Goal: Book appointment/travel/reservation

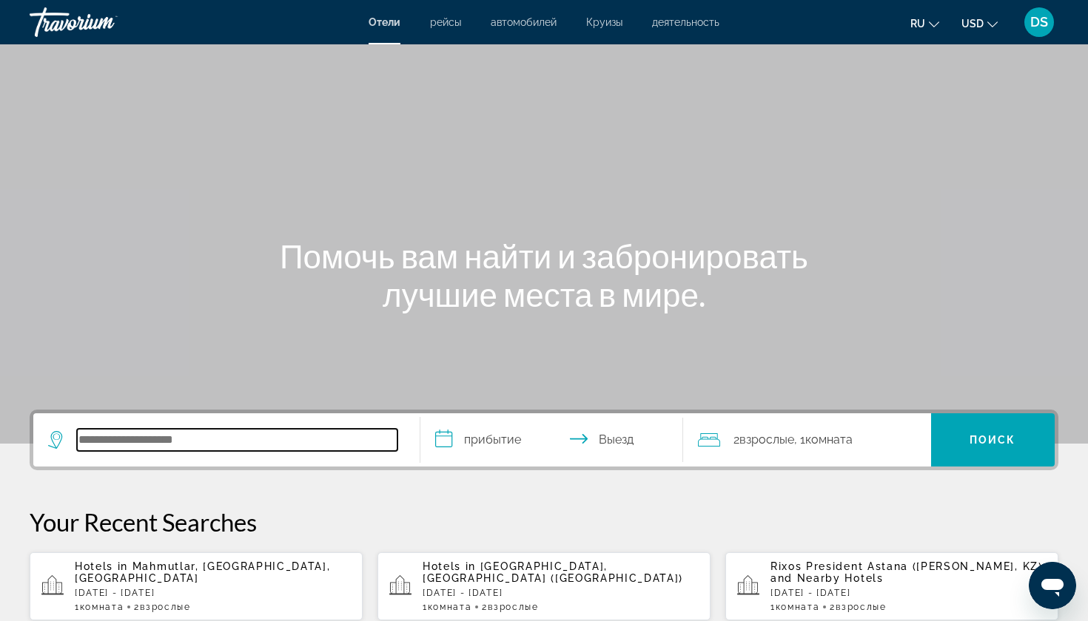
click at [90, 439] on input "Search hotel destination" at bounding box center [237, 440] width 320 height 22
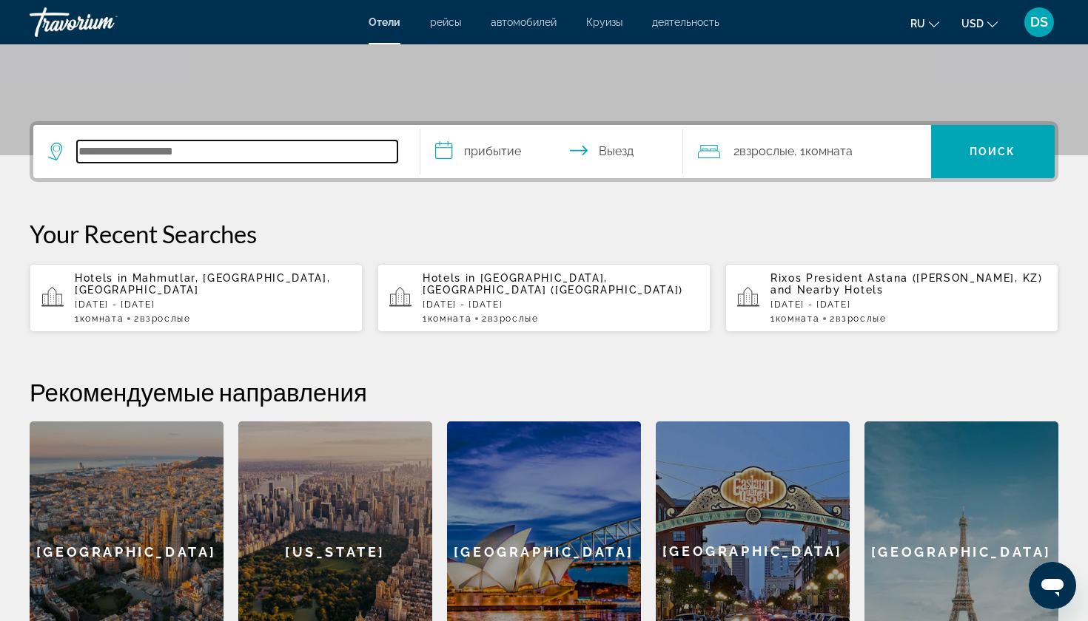
scroll to position [362, 0]
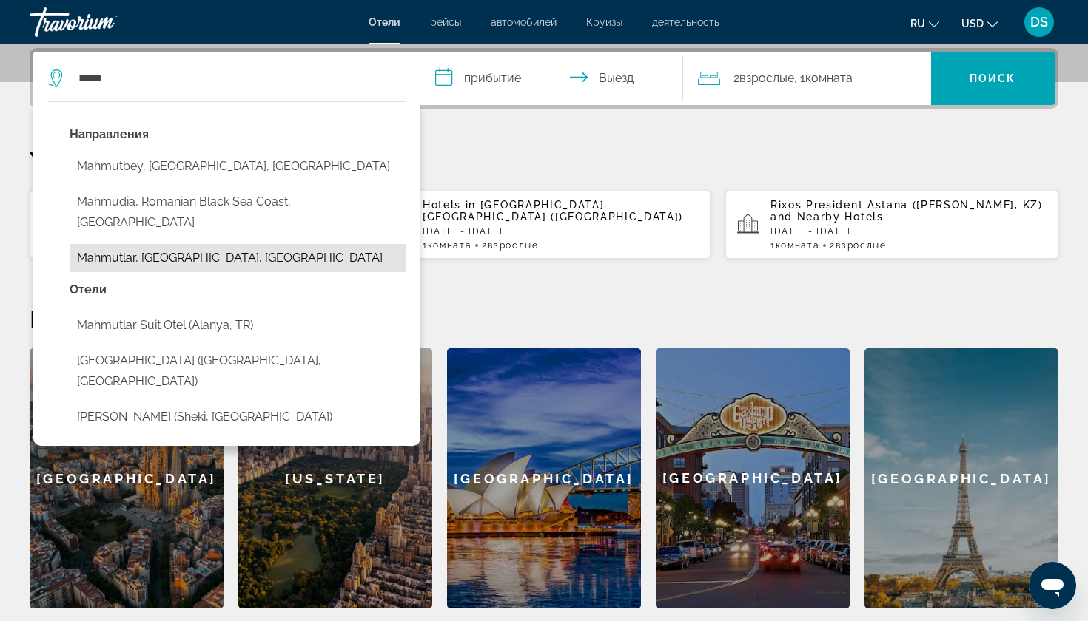
drag, startPoint x: 90, startPoint y: 439, endPoint x: 189, endPoint y: 235, distance: 227.3
click at [189, 244] on button "Mahmutlar, Antalya, Turkey" at bounding box center [238, 258] width 336 height 28
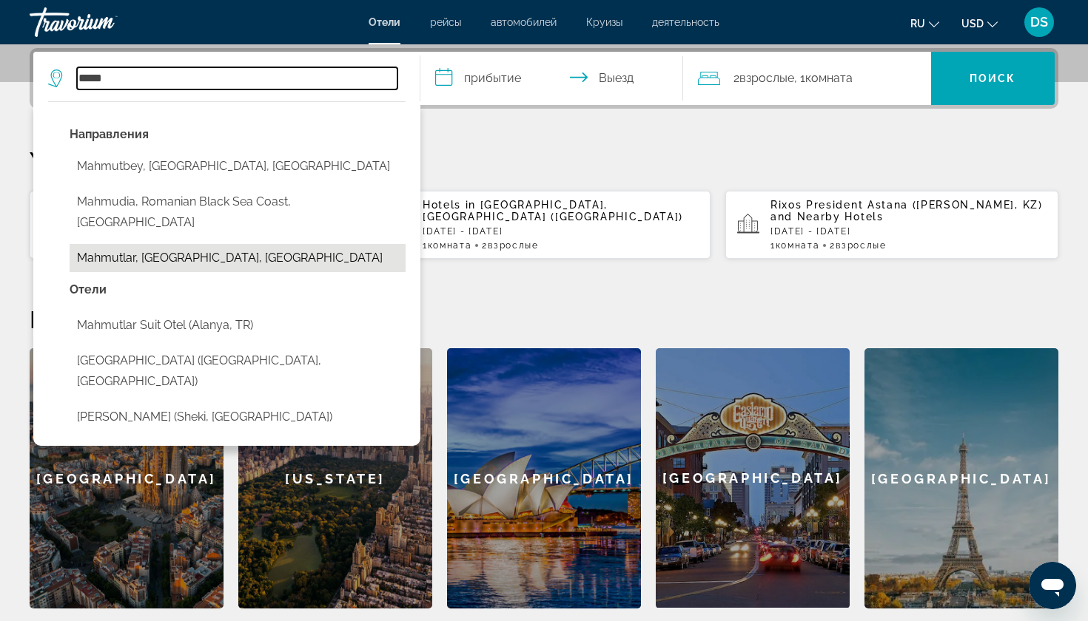
type input "**********"
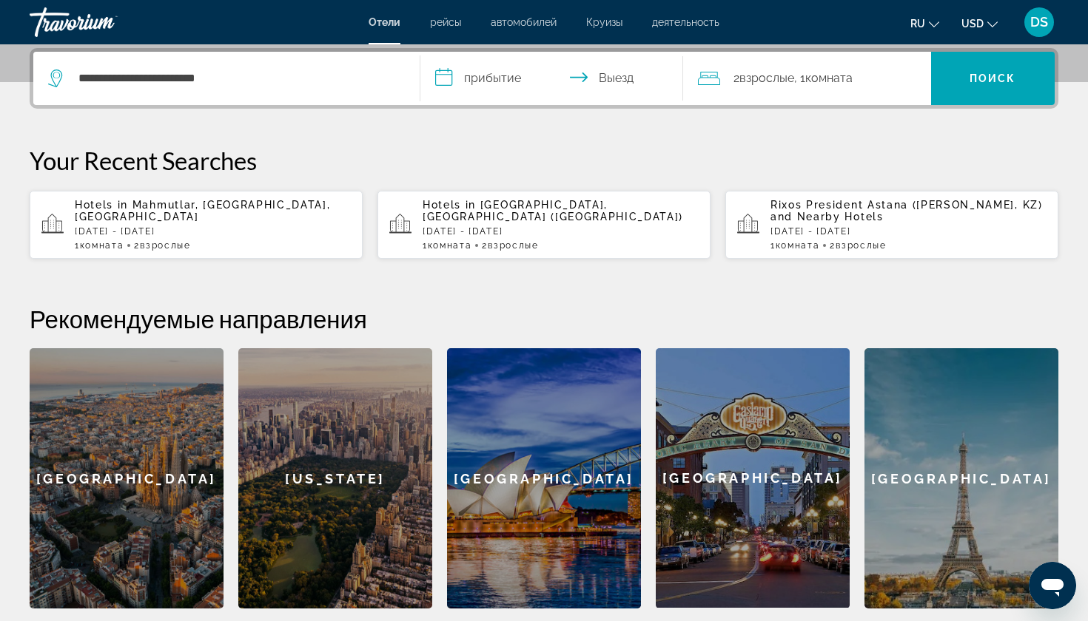
click at [470, 76] on input "**********" at bounding box center [554, 81] width 269 height 58
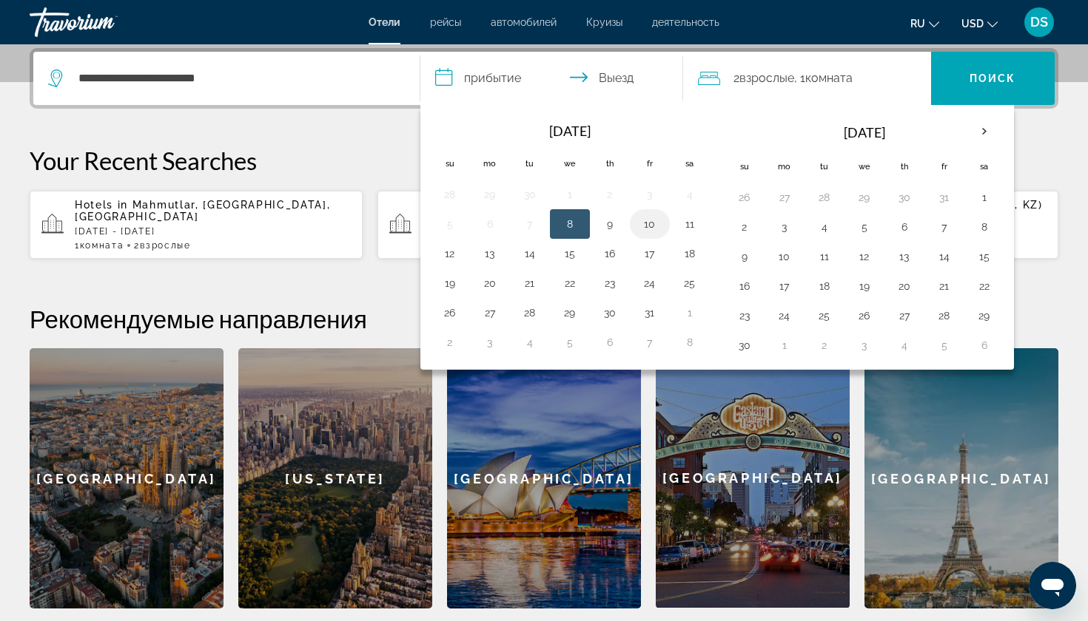
click at [653, 224] on button "10" at bounding box center [650, 224] width 24 height 21
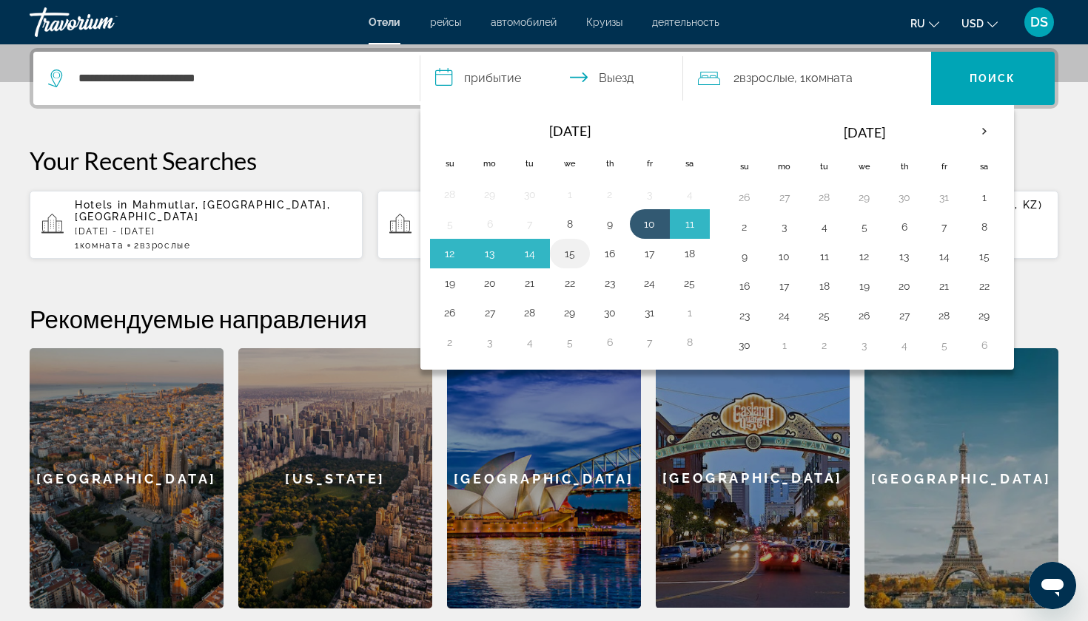
click at [570, 253] on button "15" at bounding box center [570, 253] width 24 height 21
type input "**********"
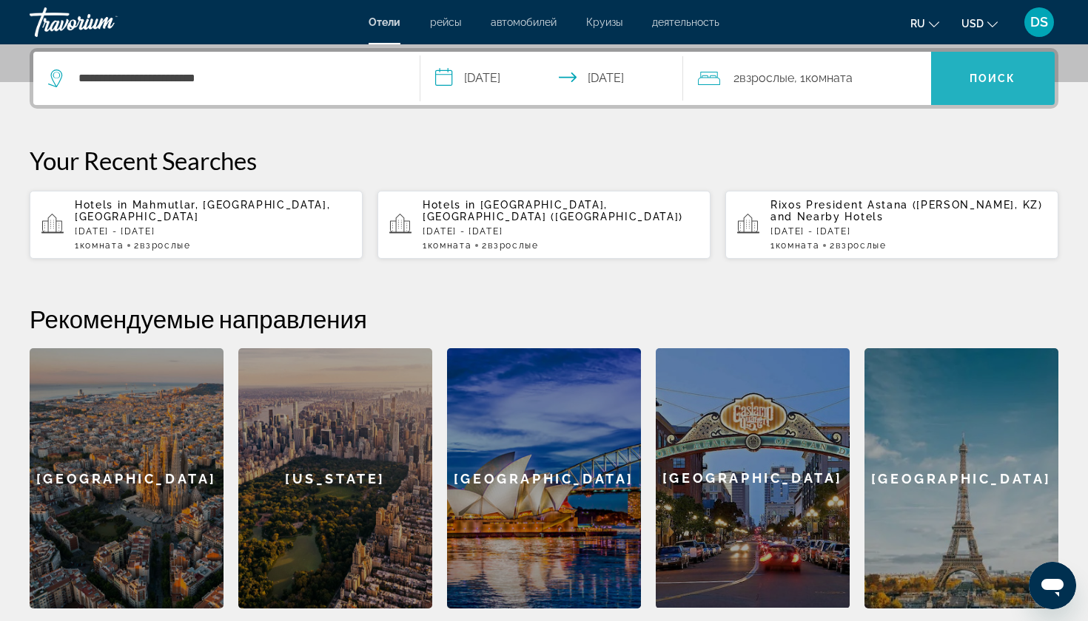
click at [987, 73] on span "Поиск" at bounding box center [992, 79] width 47 height 12
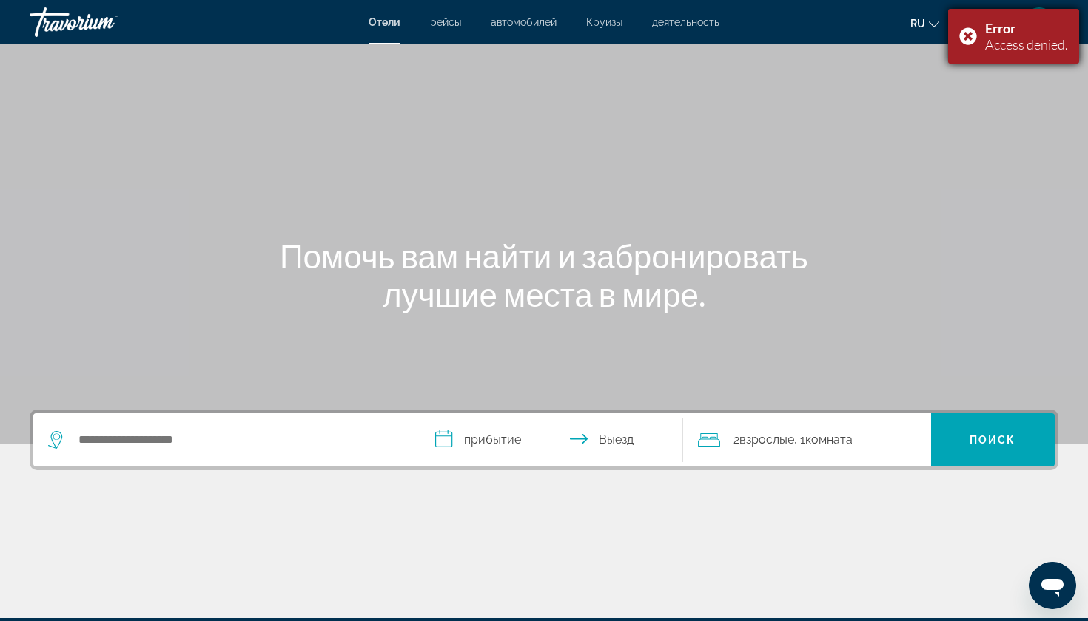
click at [968, 36] on div "Error Access denied." at bounding box center [1013, 36] width 131 height 55
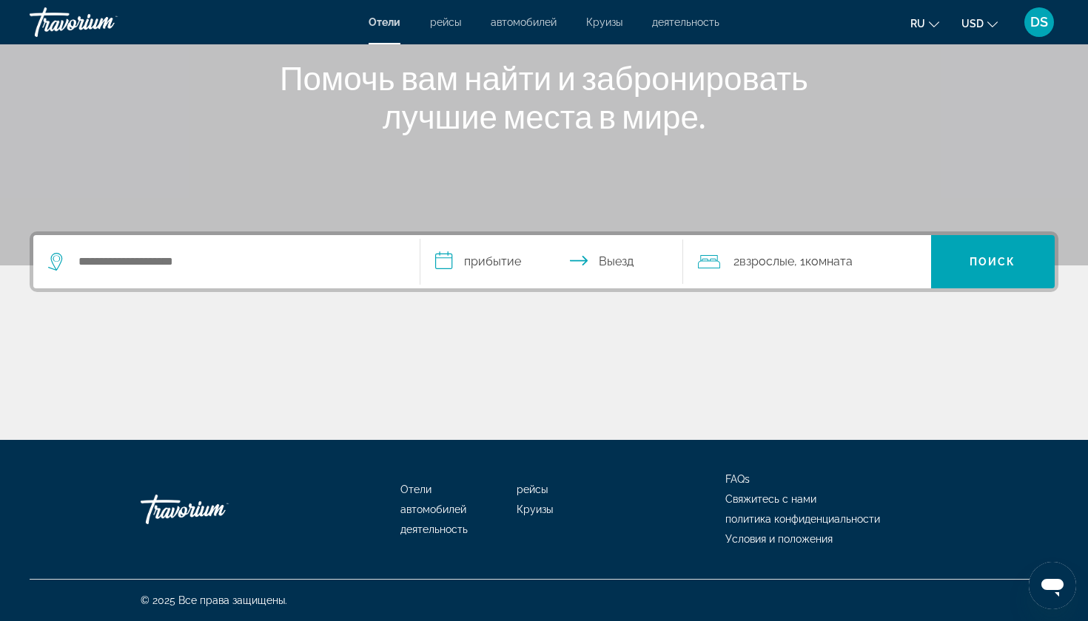
scroll to position [178, 0]
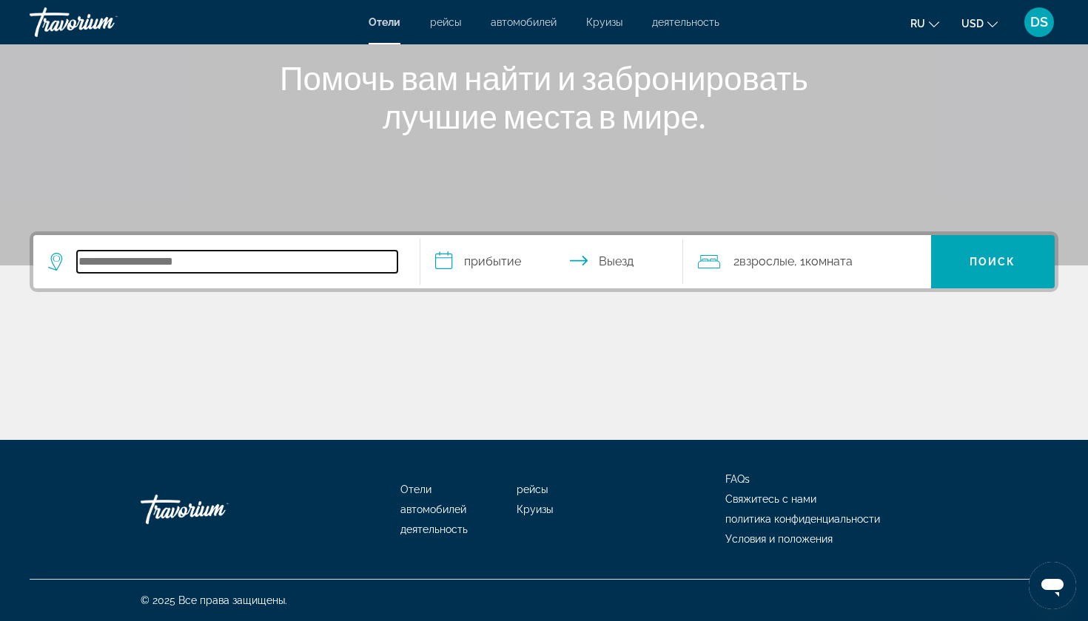
click at [181, 269] on input "Search hotel destination" at bounding box center [237, 262] width 320 height 22
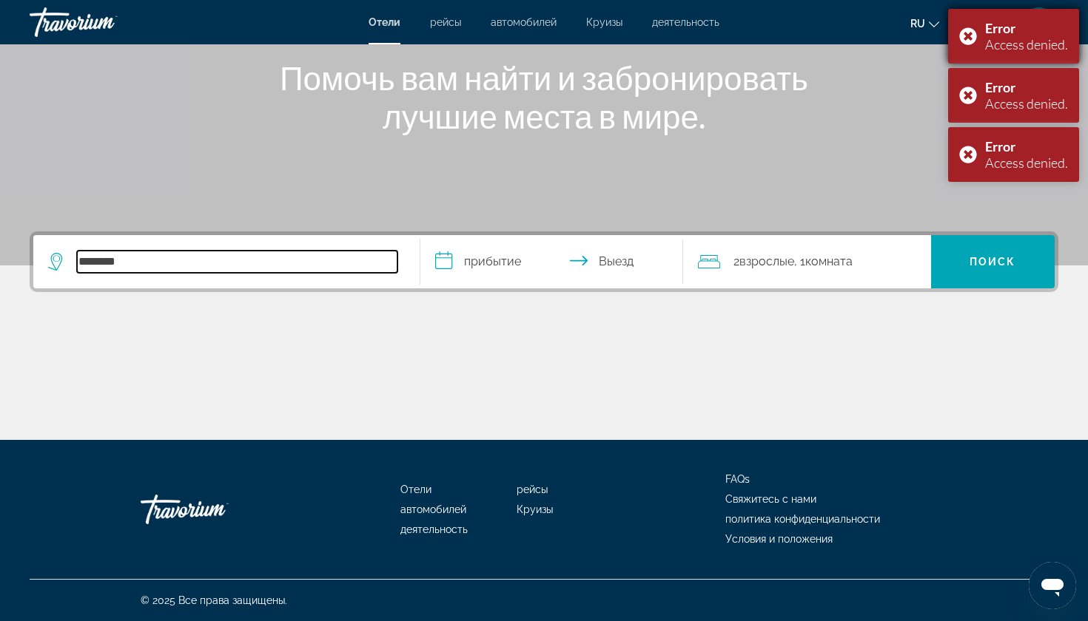
type input "********"
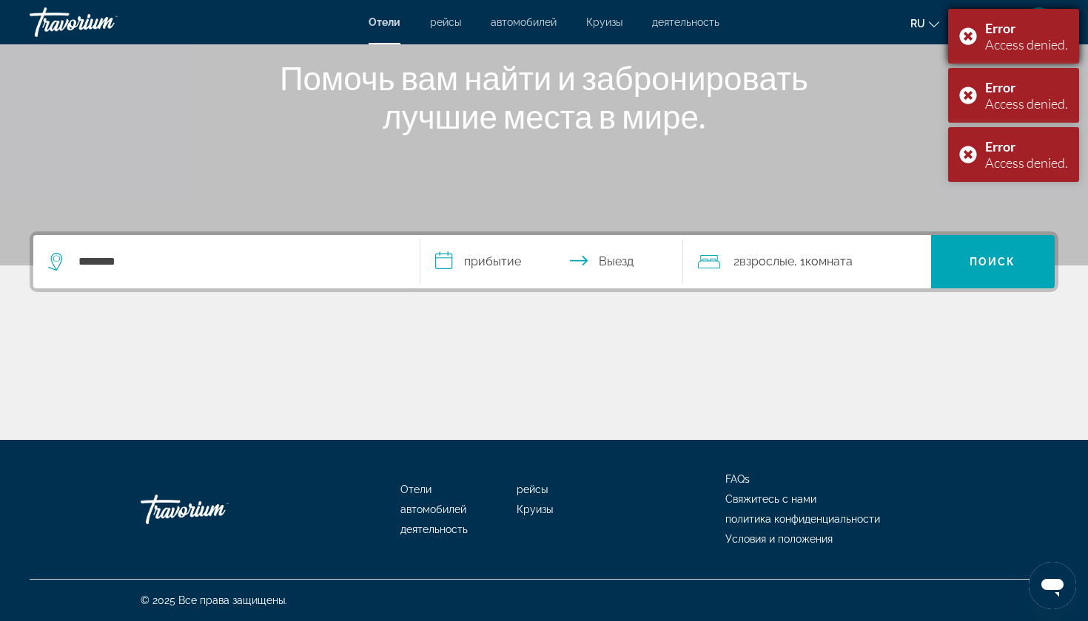
click at [968, 36] on div "Error Access denied." at bounding box center [1013, 36] width 131 height 55
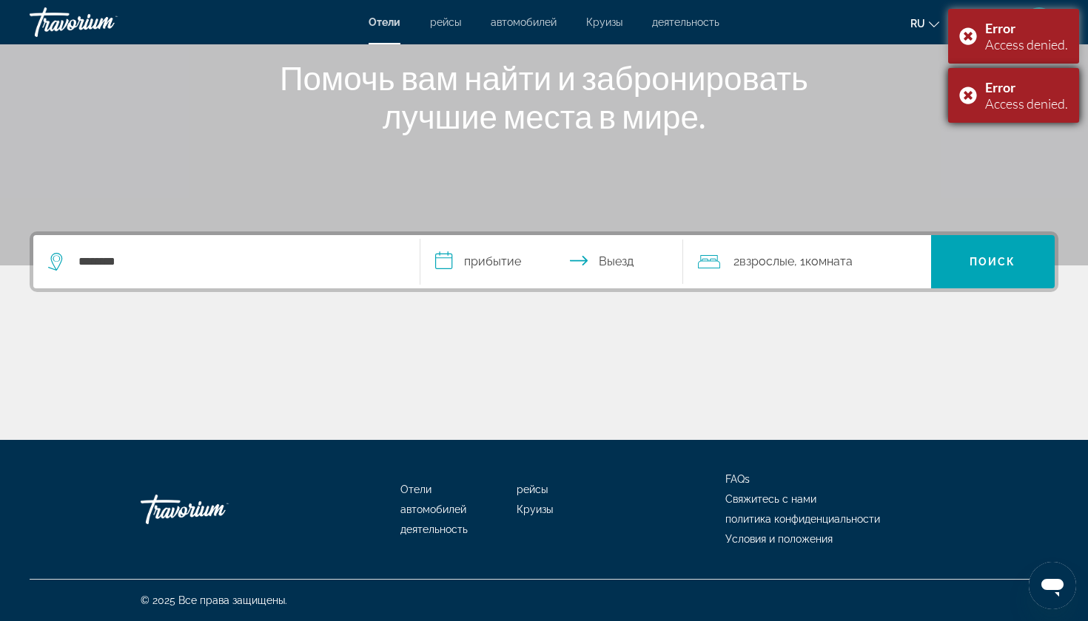
click at [968, 95] on div "Error Access denied." at bounding box center [1013, 95] width 131 height 55
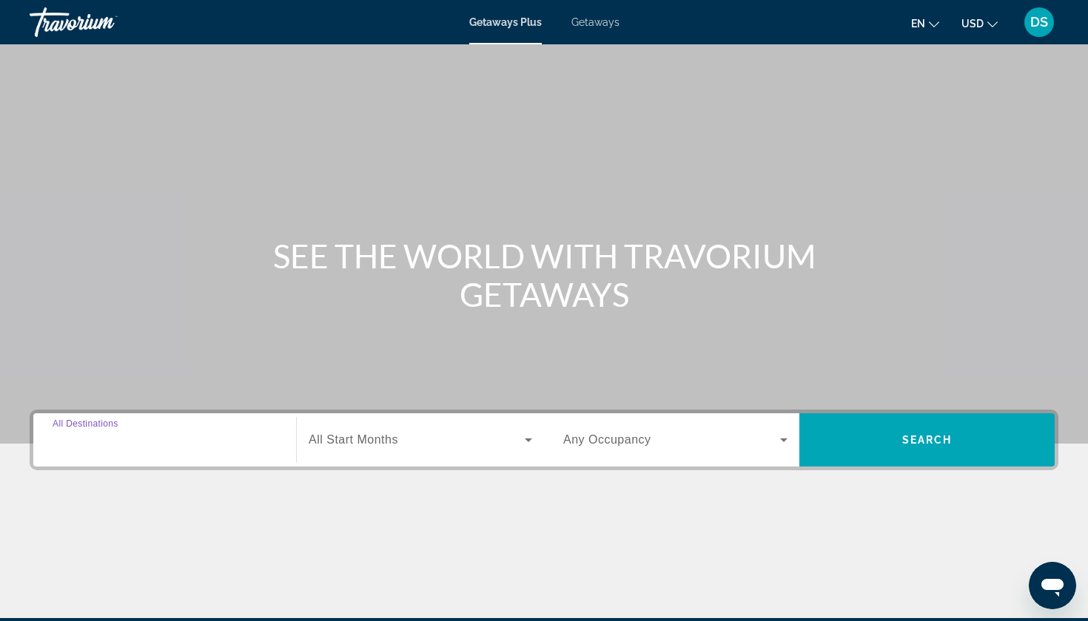
click at [157, 440] on input "Destination All Destinations" at bounding box center [165, 441] width 224 height 18
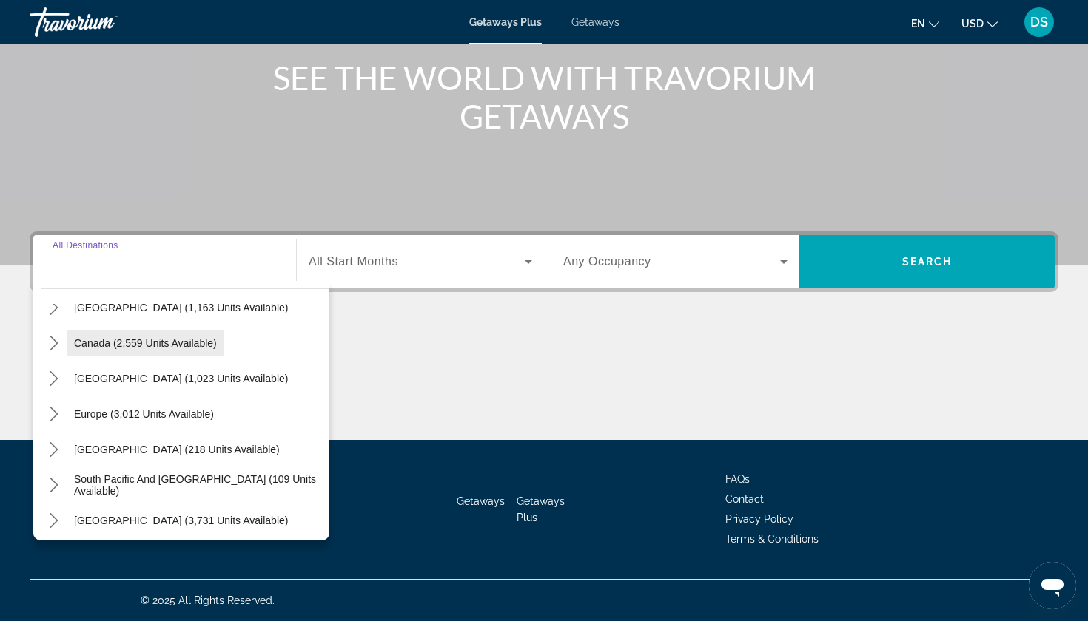
scroll to position [95, 0]
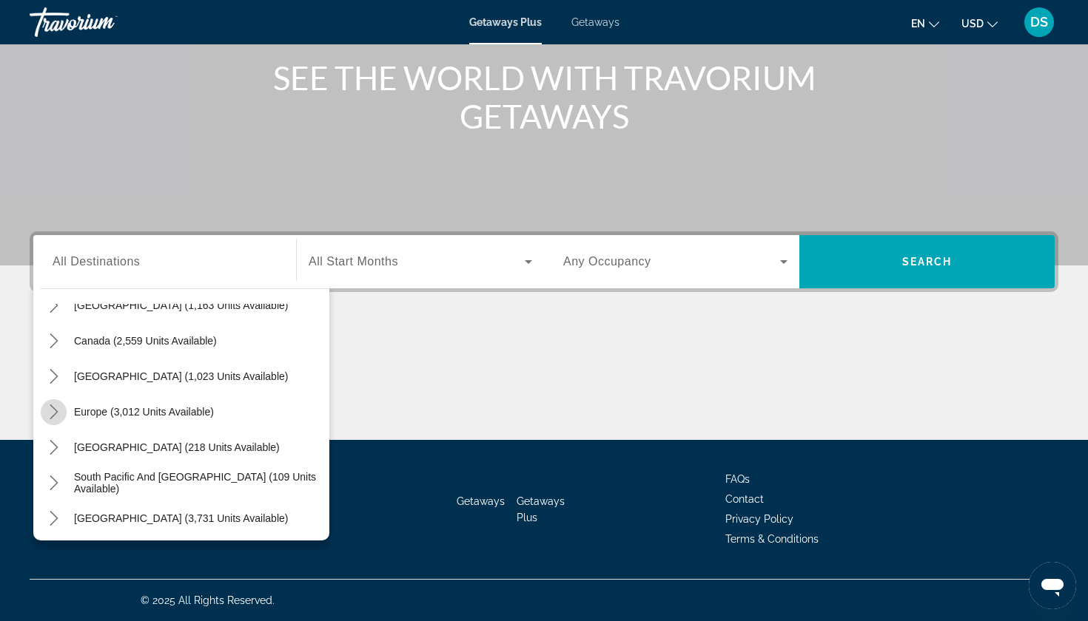
click at [52, 413] on icon "Toggle Europe (3,012 units available) submenu" at bounding box center [54, 412] width 15 height 15
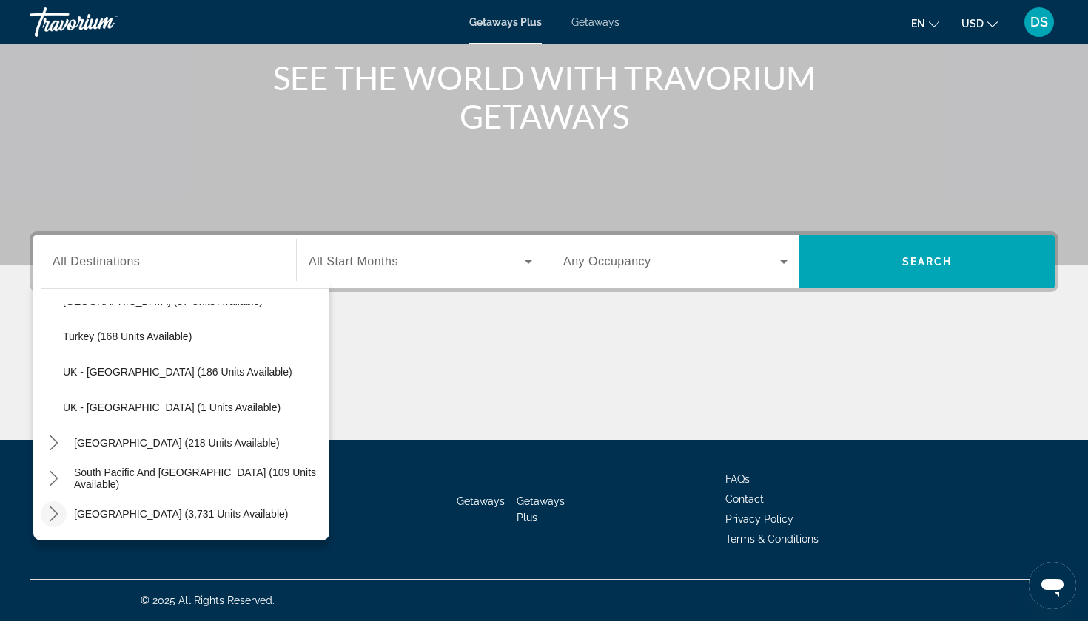
scroll to position [809, 0]
click at [168, 335] on span "Turkey (168 units available)" at bounding box center [127, 337] width 129 height 12
type input "**********"
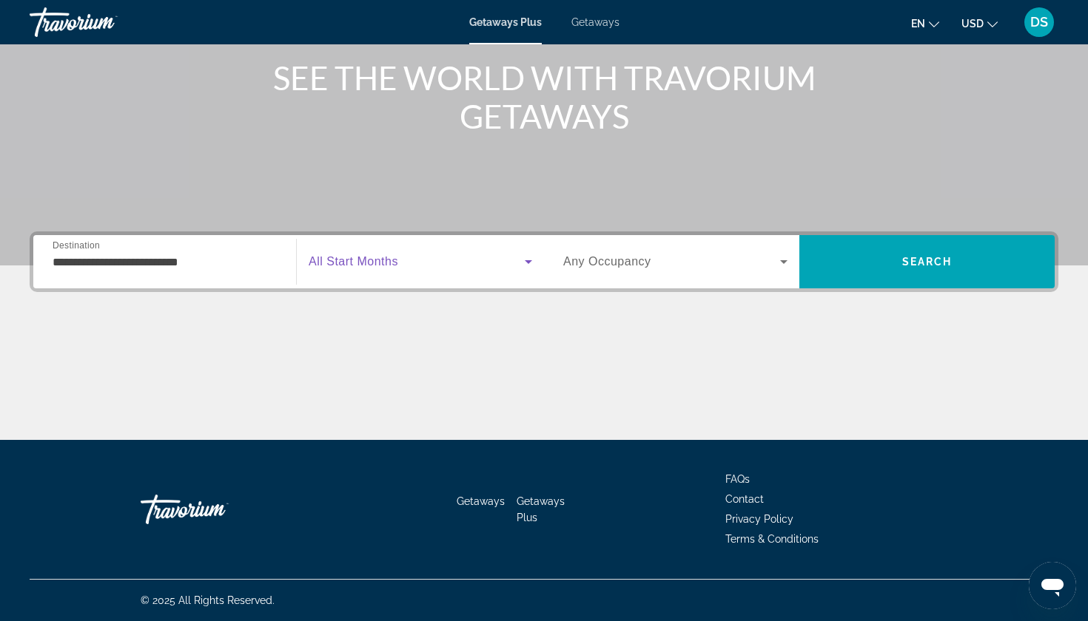
click at [388, 269] on span "Search widget" at bounding box center [417, 262] width 216 height 18
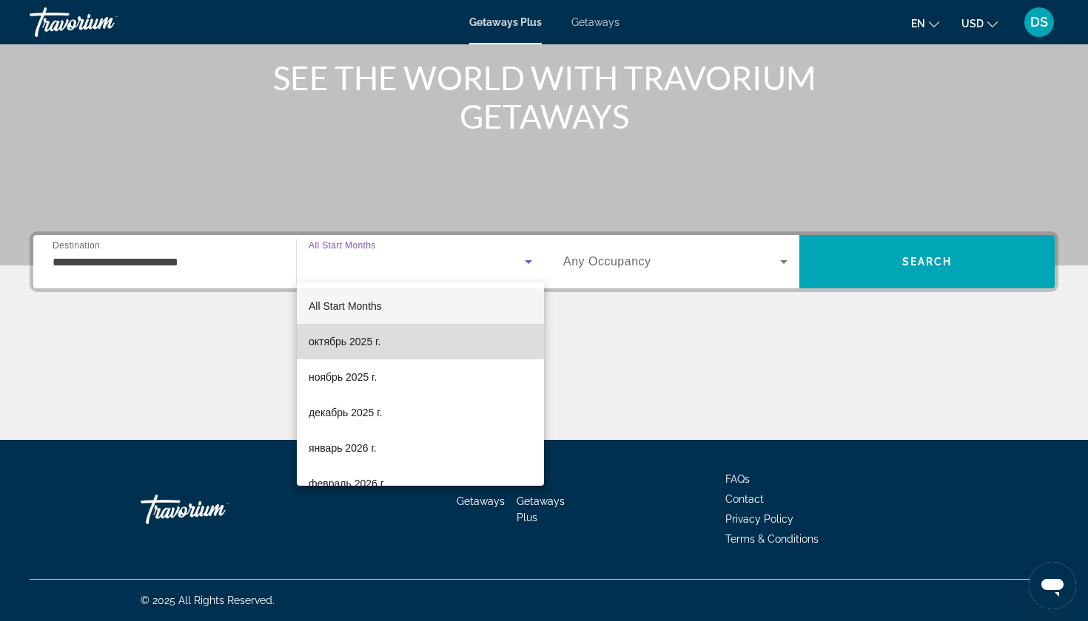
click at [363, 340] on span "октябрь 2025 г." at bounding box center [345, 342] width 72 height 18
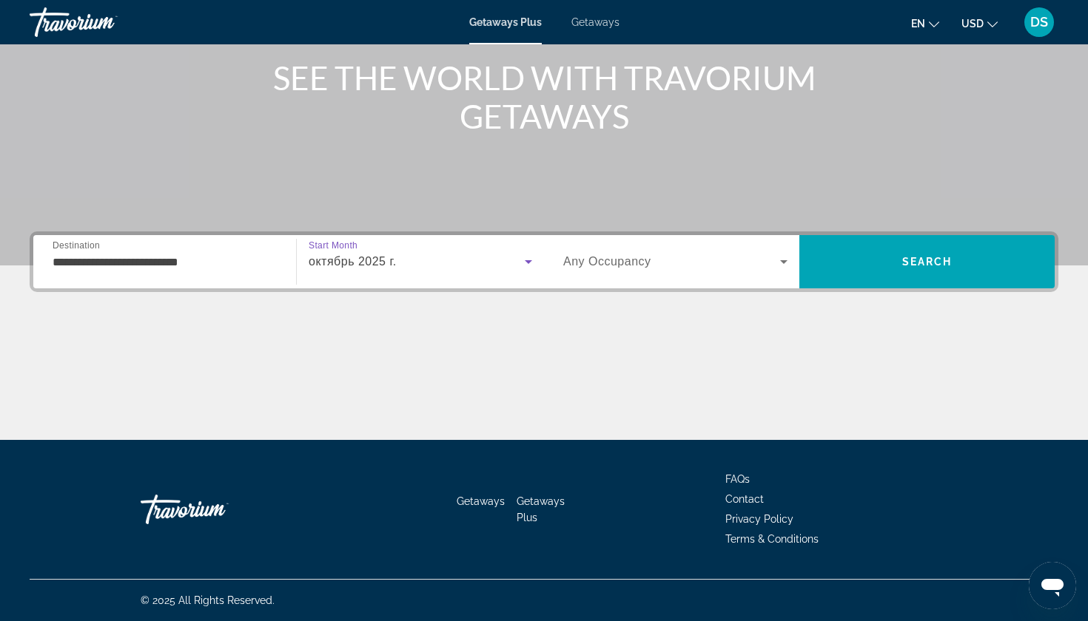
click at [781, 263] on icon "Search widget" at bounding box center [784, 262] width 18 height 18
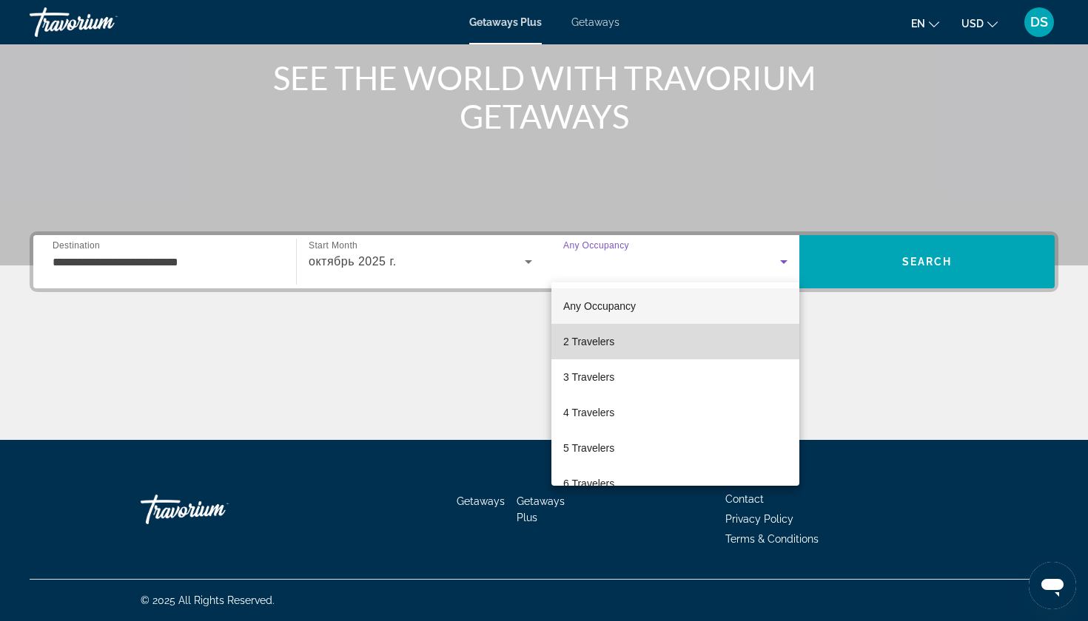
click at [593, 341] on span "2 Travelers" at bounding box center [588, 342] width 51 height 18
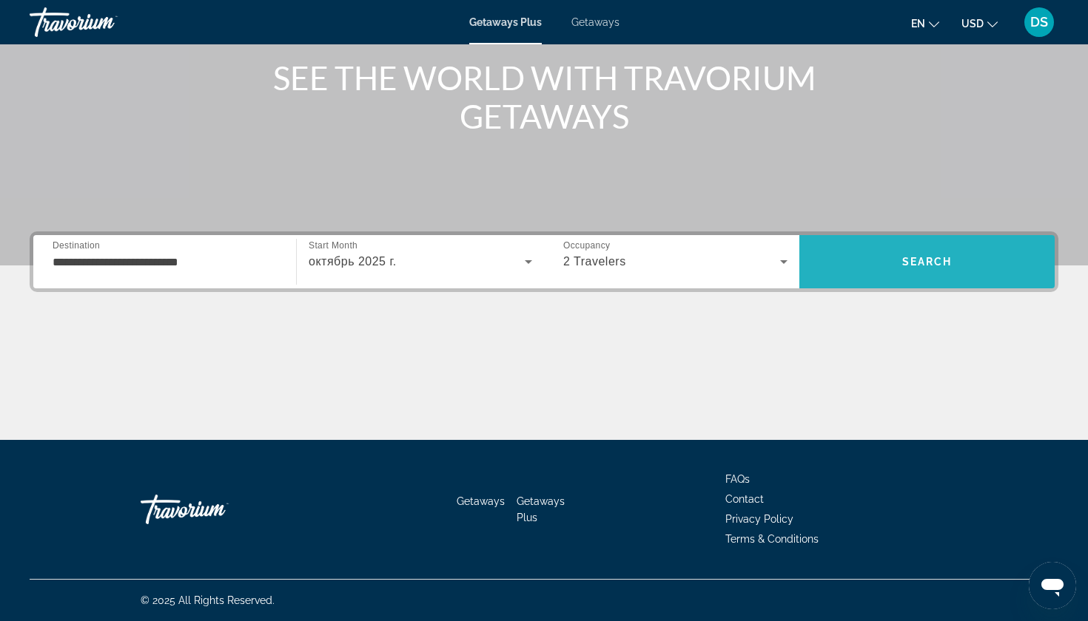
click at [942, 260] on span "Search" at bounding box center [927, 262] width 50 height 12
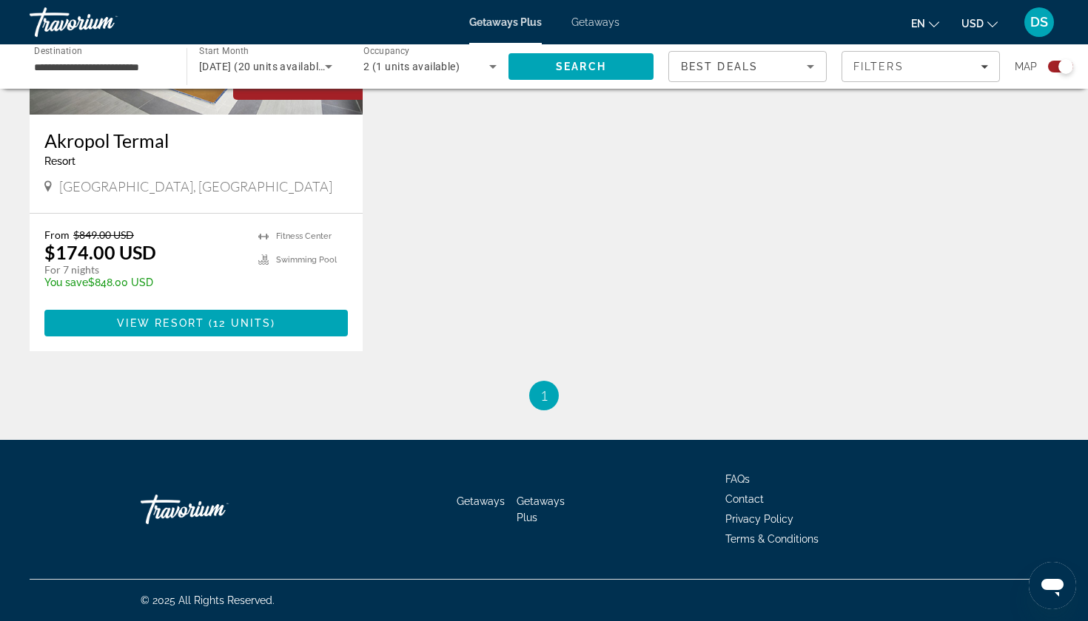
scroll to position [1220, 0]
